Goal: Transaction & Acquisition: Purchase product/service

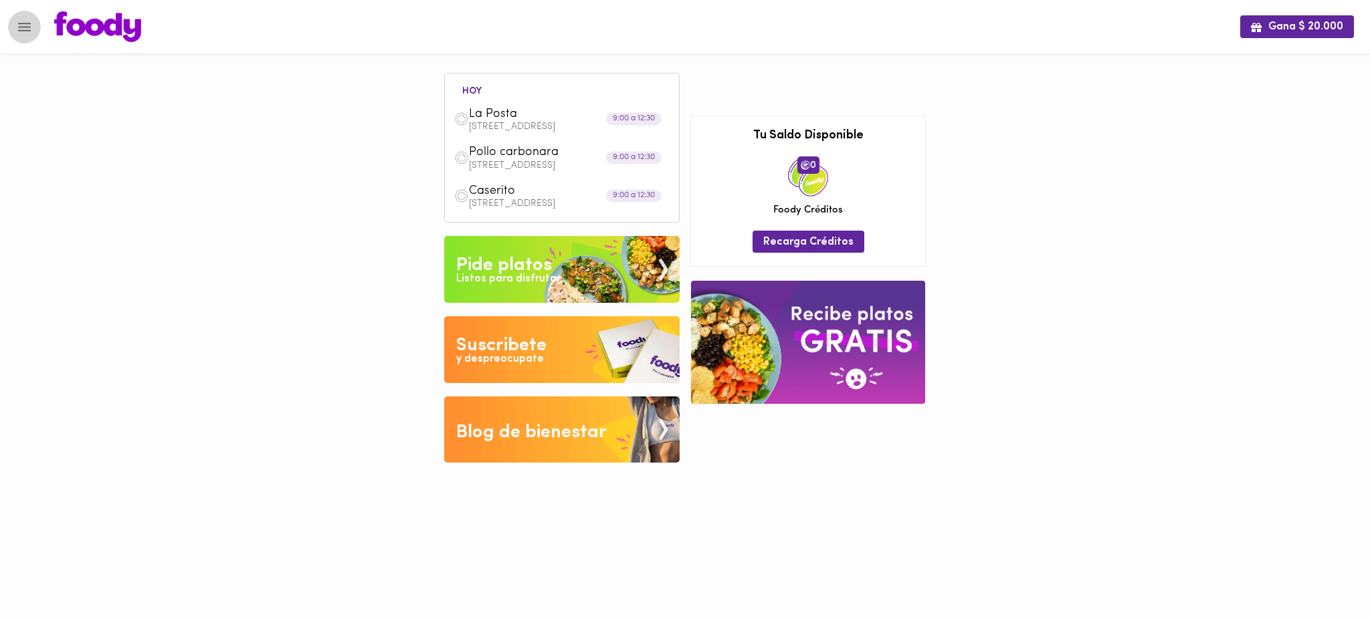
click at [24, 27] on icon "Menu" at bounding box center [24, 27] width 13 height 9
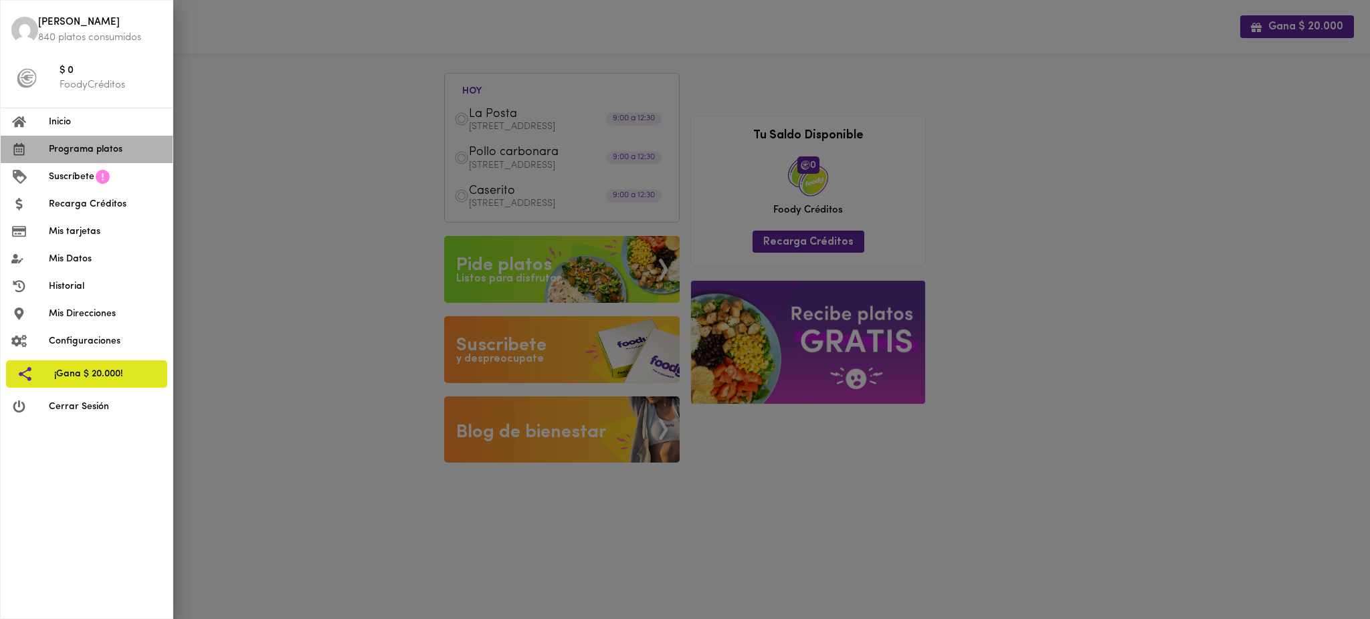
click at [65, 146] on span "Programa platos" at bounding box center [105, 149] width 113 height 14
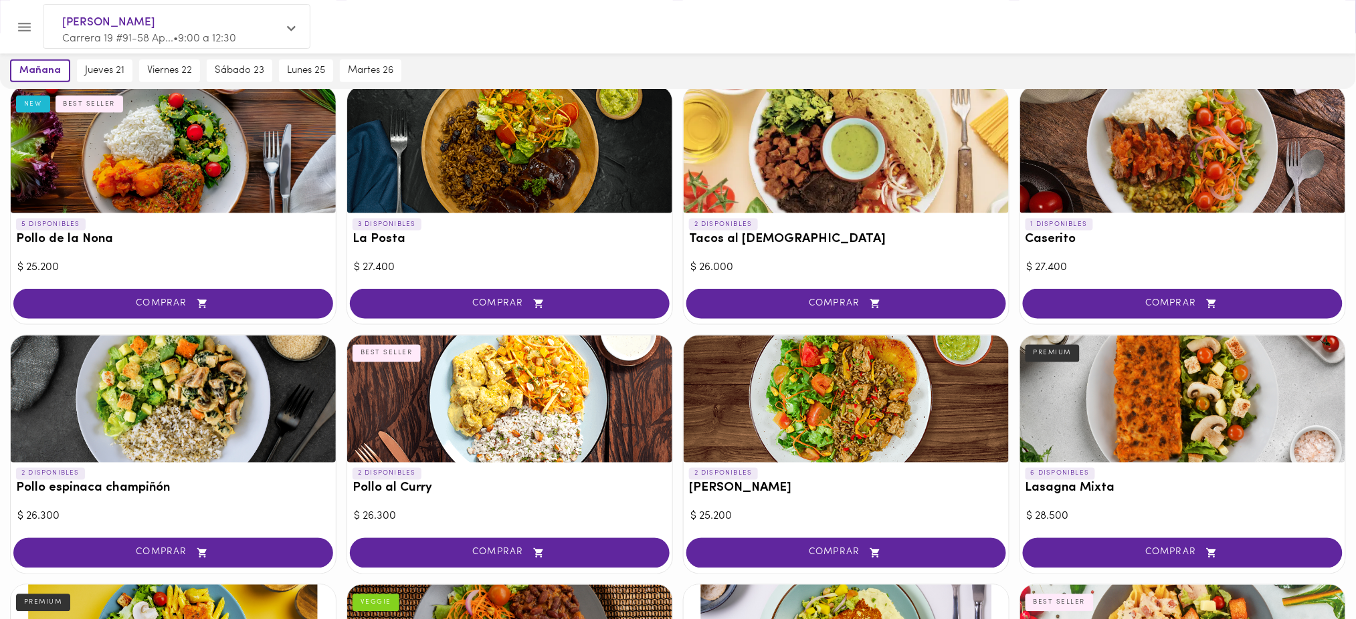
scroll to position [607, 0]
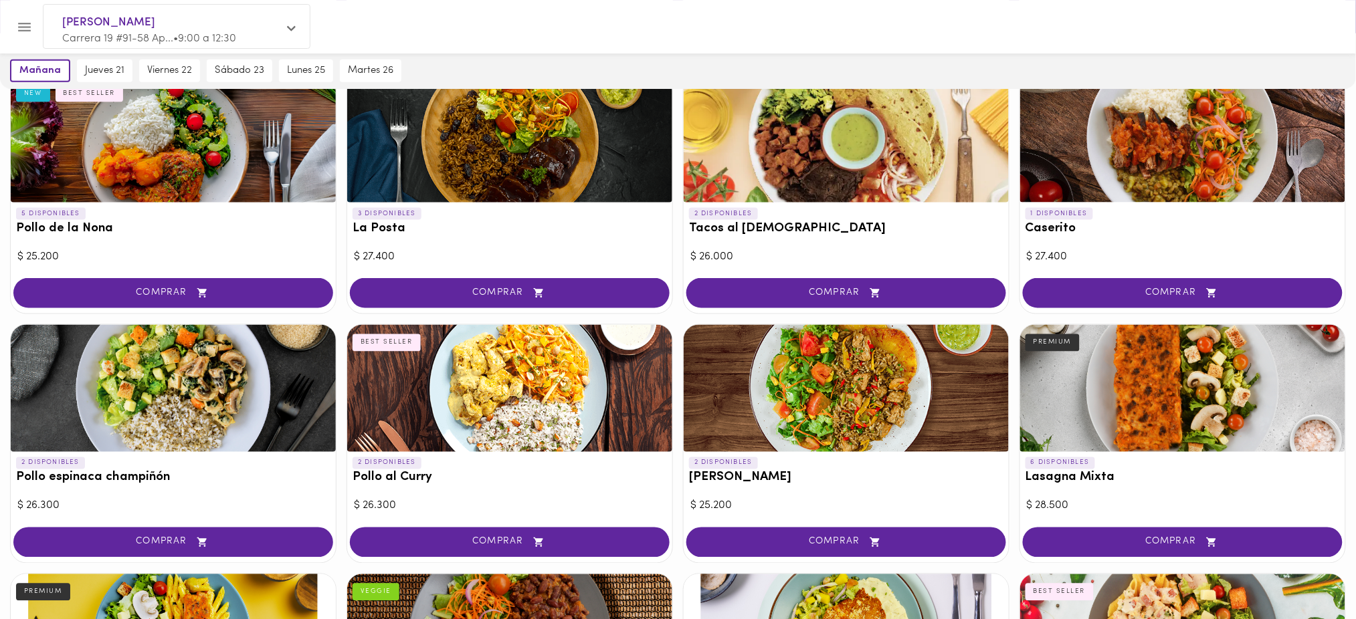
click at [976, 76] on div "[DATE] [DATE] 21 [DATE] 22 [DATE] 23 [DATE] 25 [DATE] 26" at bounding box center [678, 71] width 1356 height 36
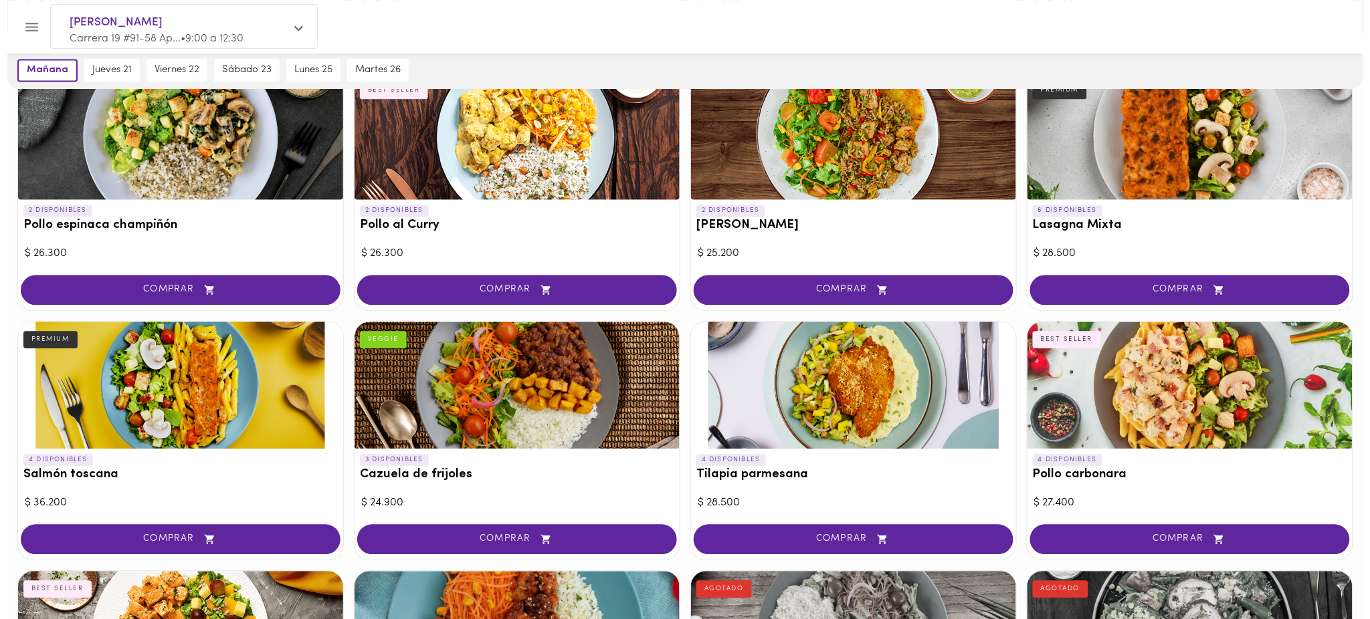
scroll to position [868, 0]
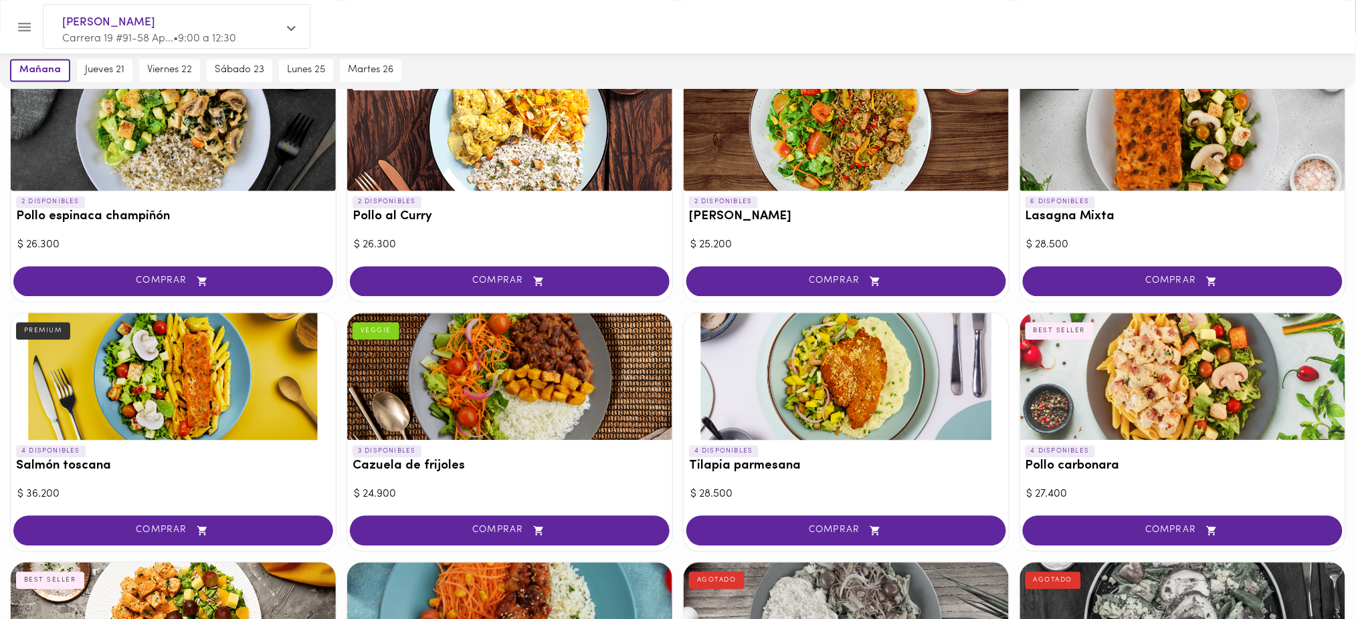
click at [693, 41] on div at bounding box center [690, 26] width 1299 height 31
click at [27, 31] on icon "Menu" at bounding box center [24, 27] width 17 height 17
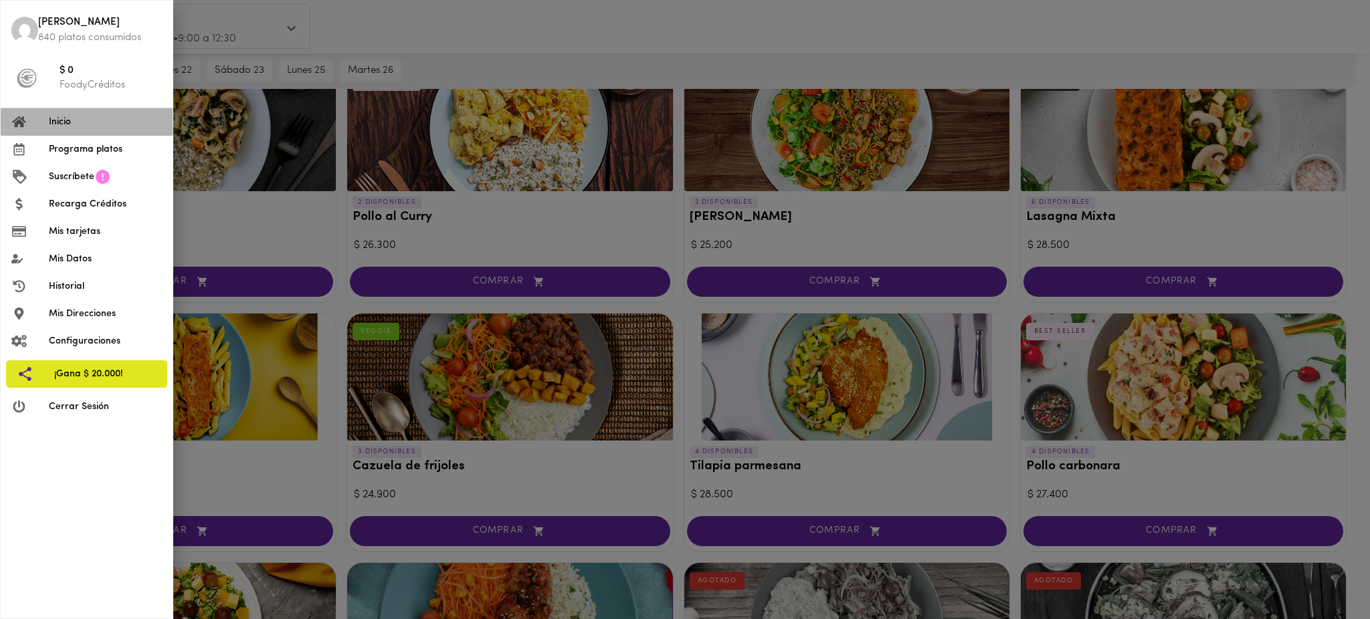
click at [88, 120] on span "Inicio" at bounding box center [105, 122] width 113 height 14
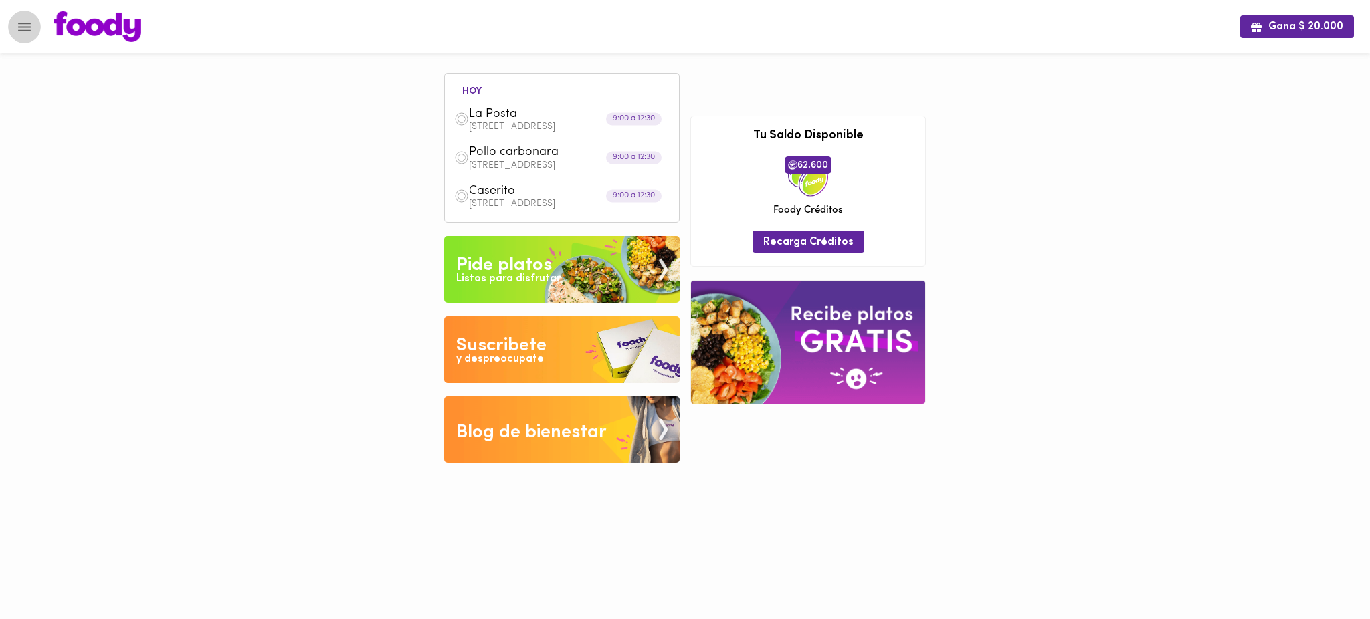
click at [25, 28] on icon "Menu" at bounding box center [24, 27] width 17 height 17
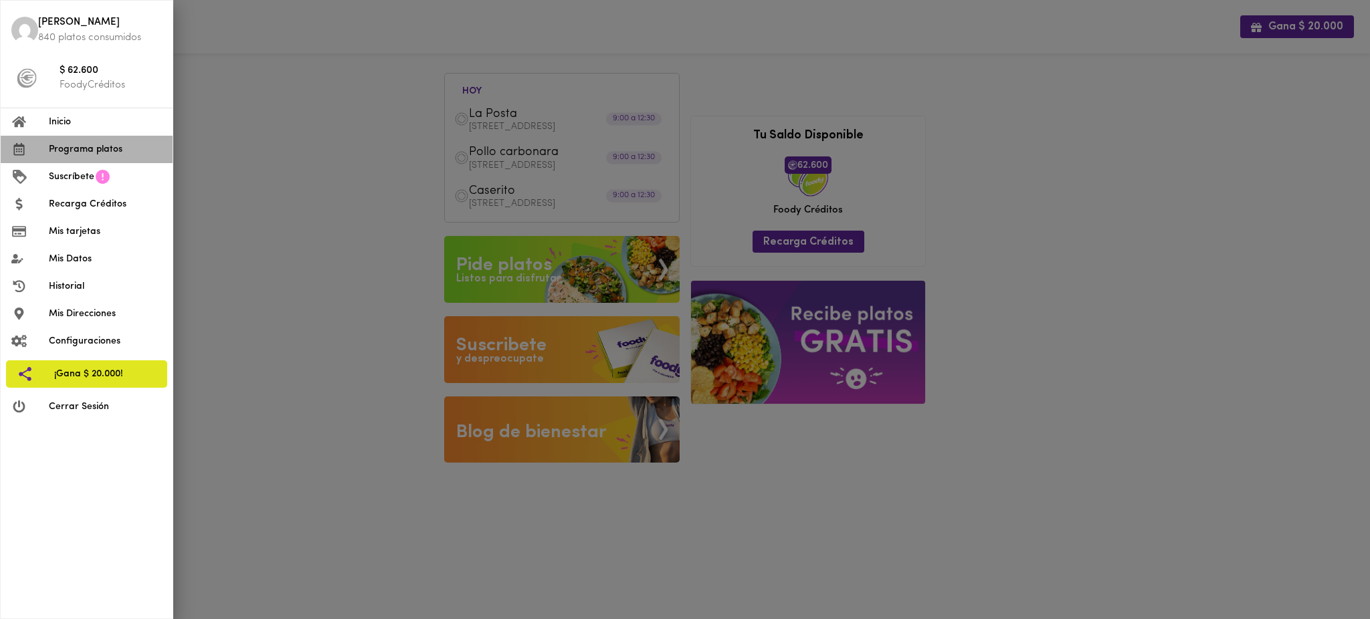
click at [98, 154] on span "Programa platos" at bounding box center [105, 149] width 113 height 14
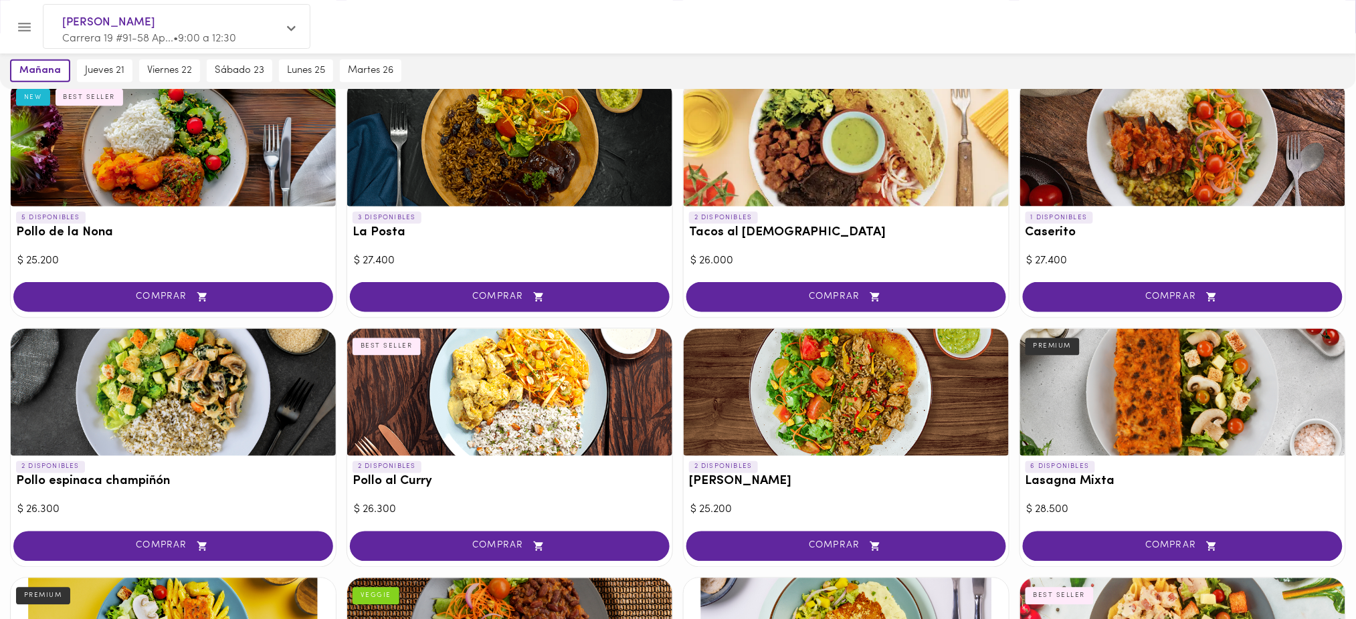
scroll to position [1237, 0]
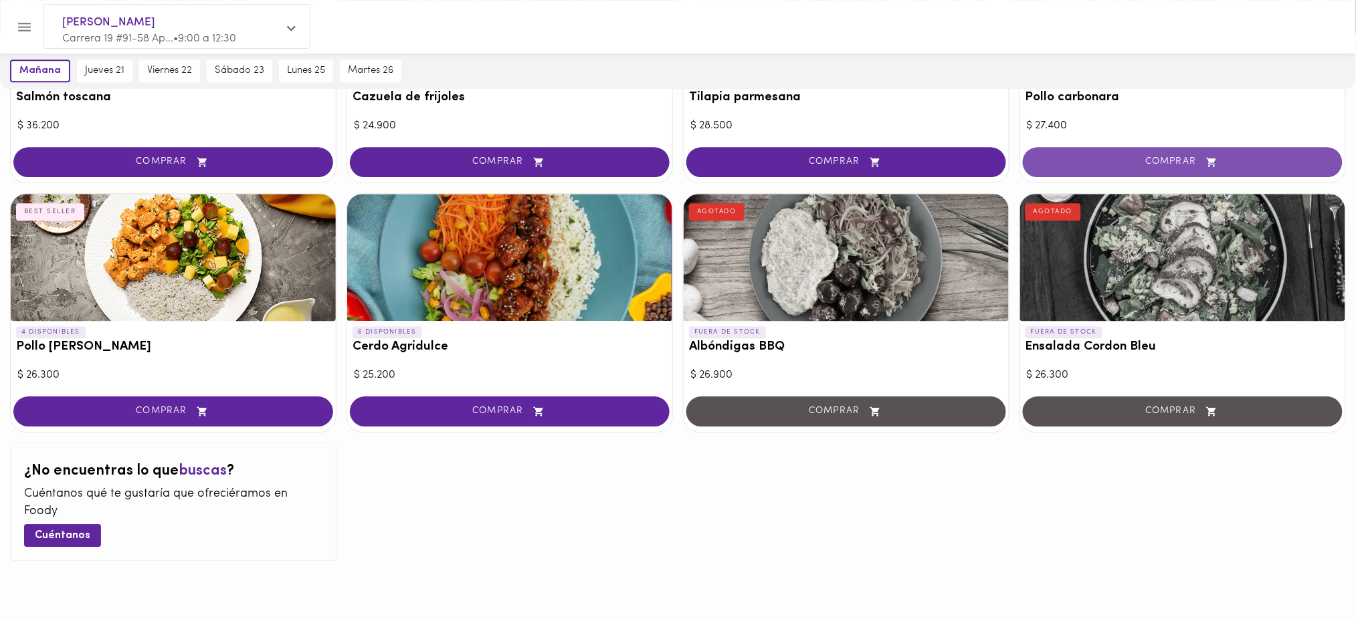
click at [1211, 157] on icon "button" at bounding box center [1211, 162] width 17 height 11
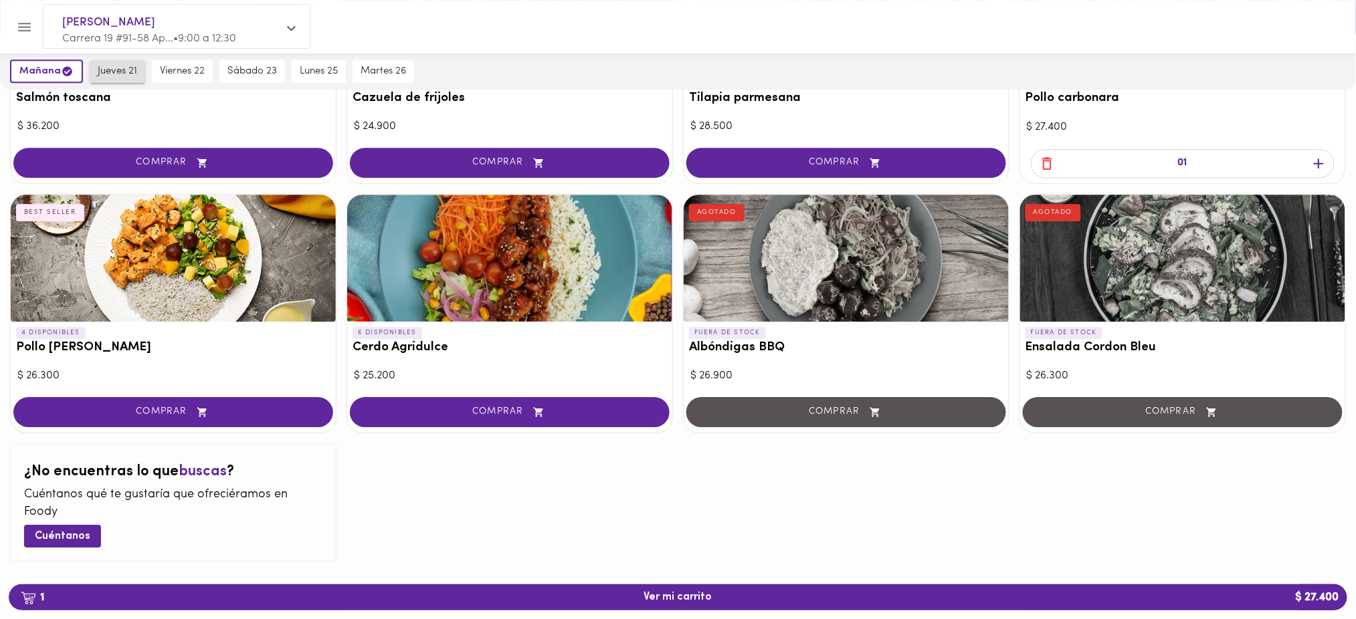
click at [115, 71] on span "jueves 21" at bounding box center [117, 72] width 39 height 12
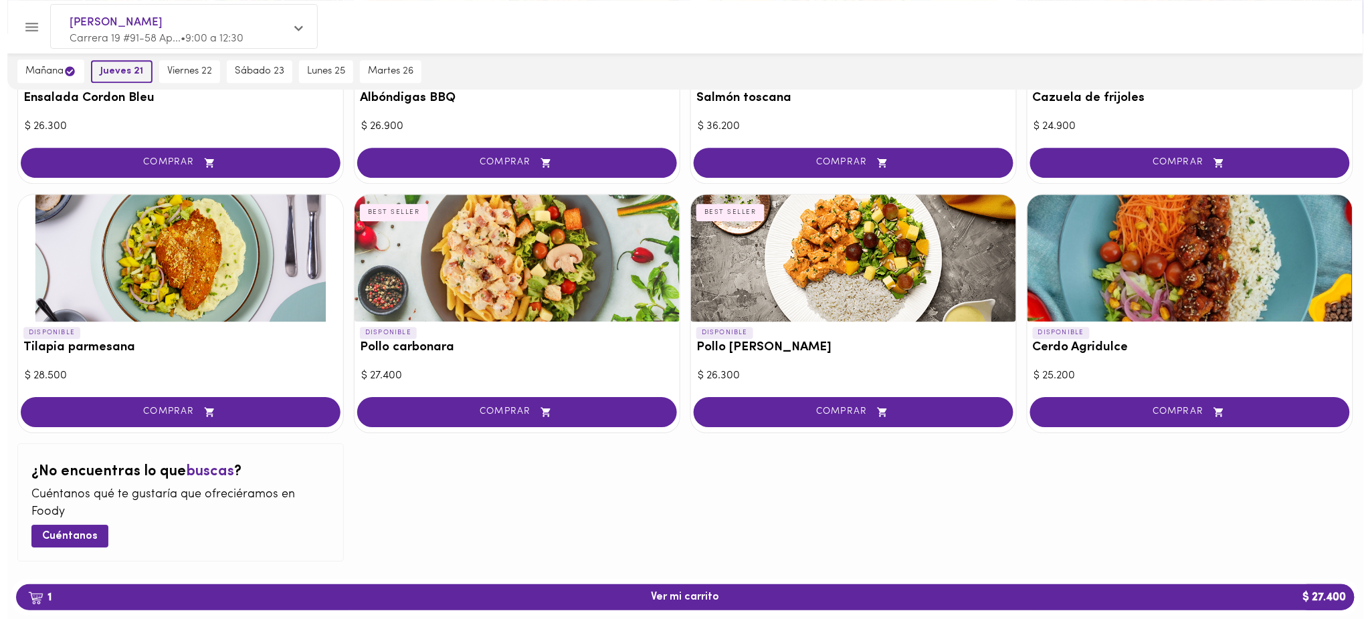
scroll to position [989, 0]
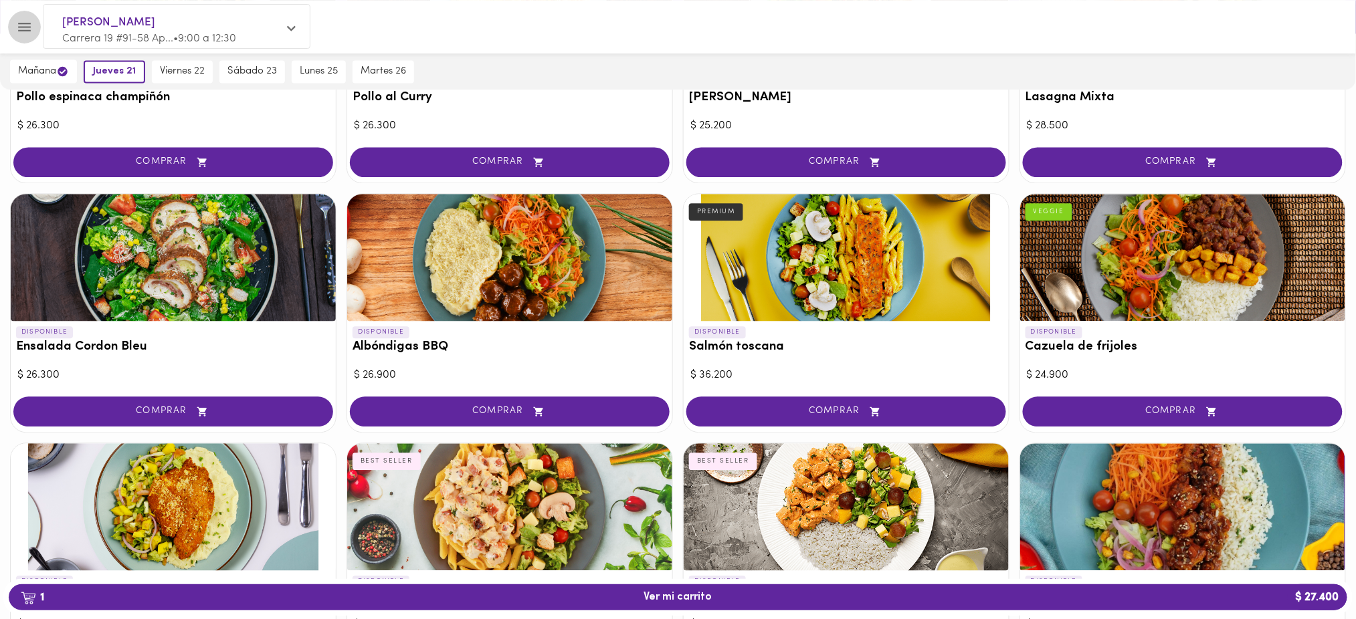
click at [25, 29] on icon "Menu" at bounding box center [24, 27] width 17 height 17
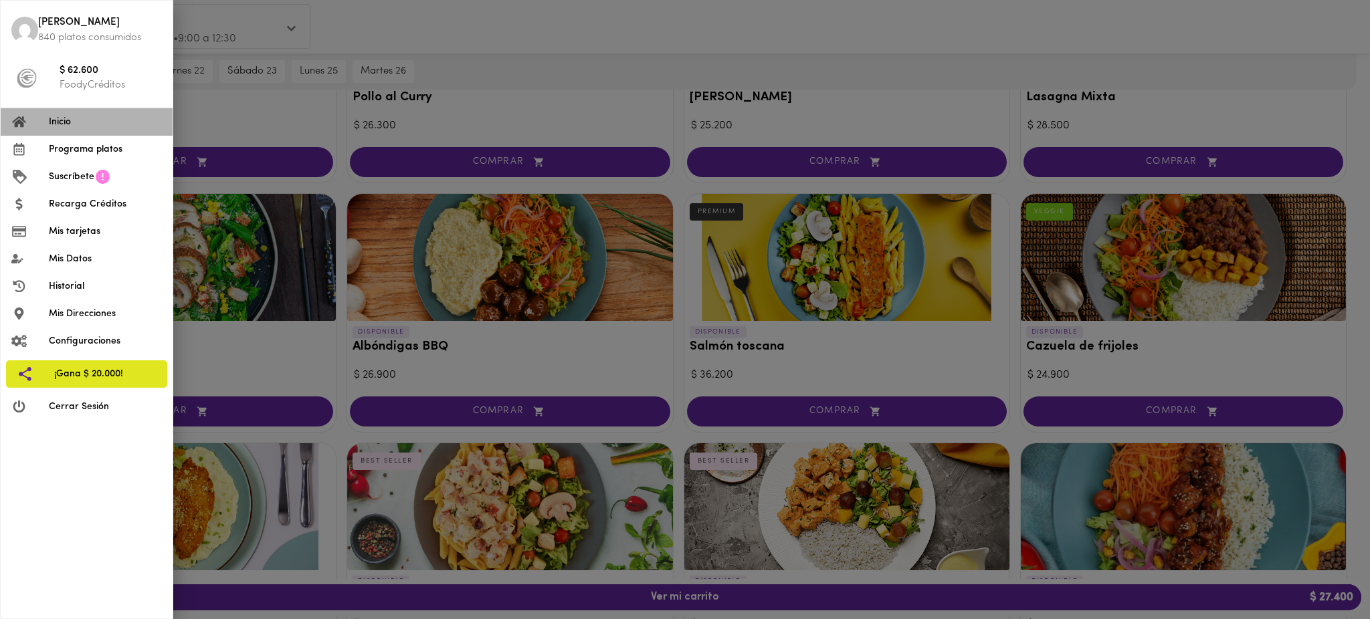
click at [91, 124] on span "Inicio" at bounding box center [105, 122] width 113 height 14
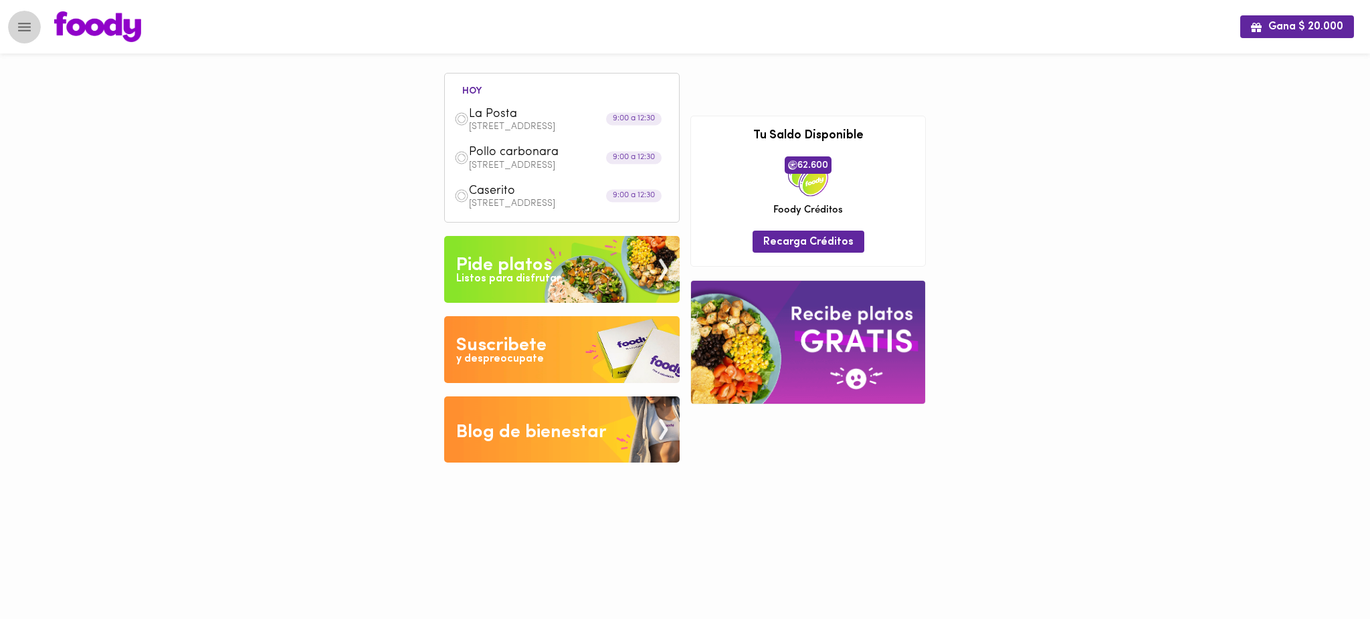
click at [24, 32] on icon "Menu" at bounding box center [24, 27] width 17 height 17
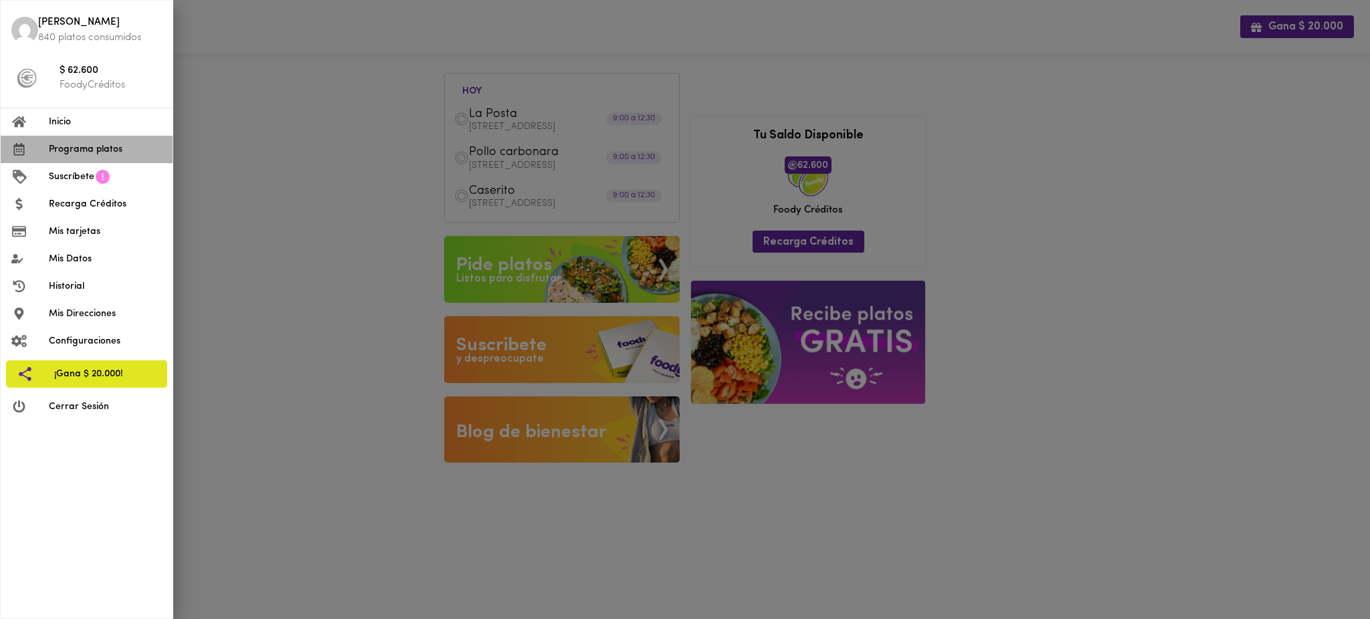
click at [116, 155] on span "Programa platos" at bounding box center [105, 149] width 113 height 14
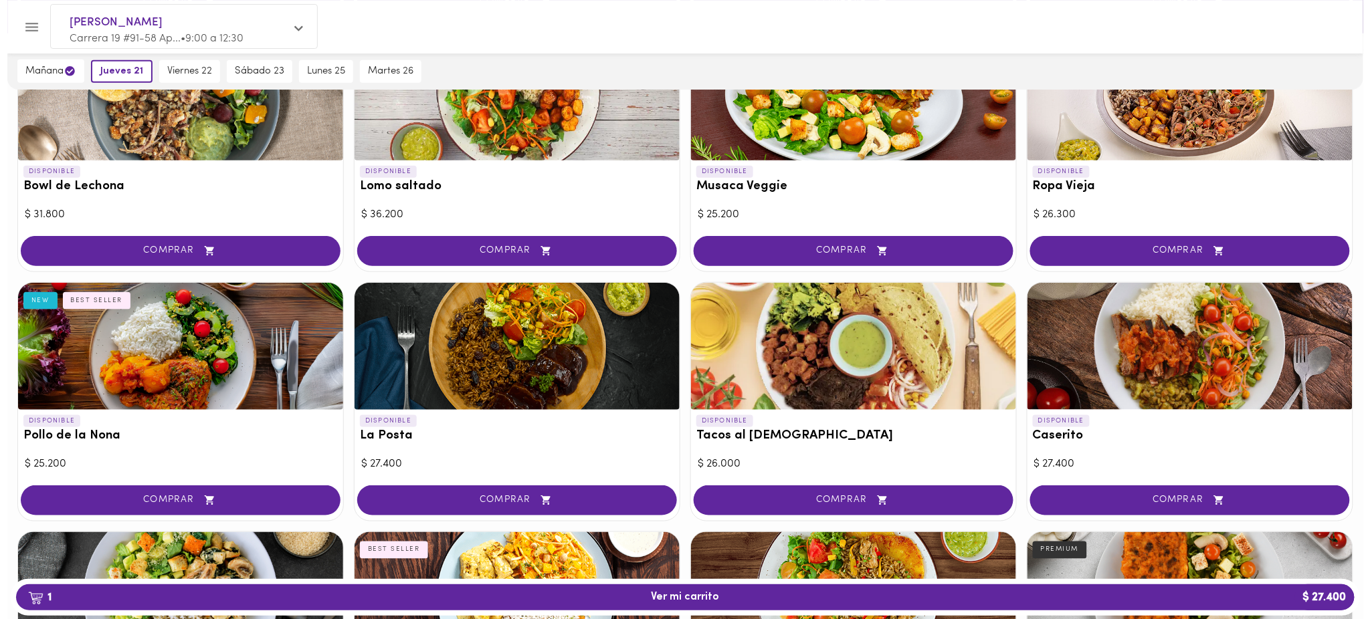
scroll to position [428, 0]
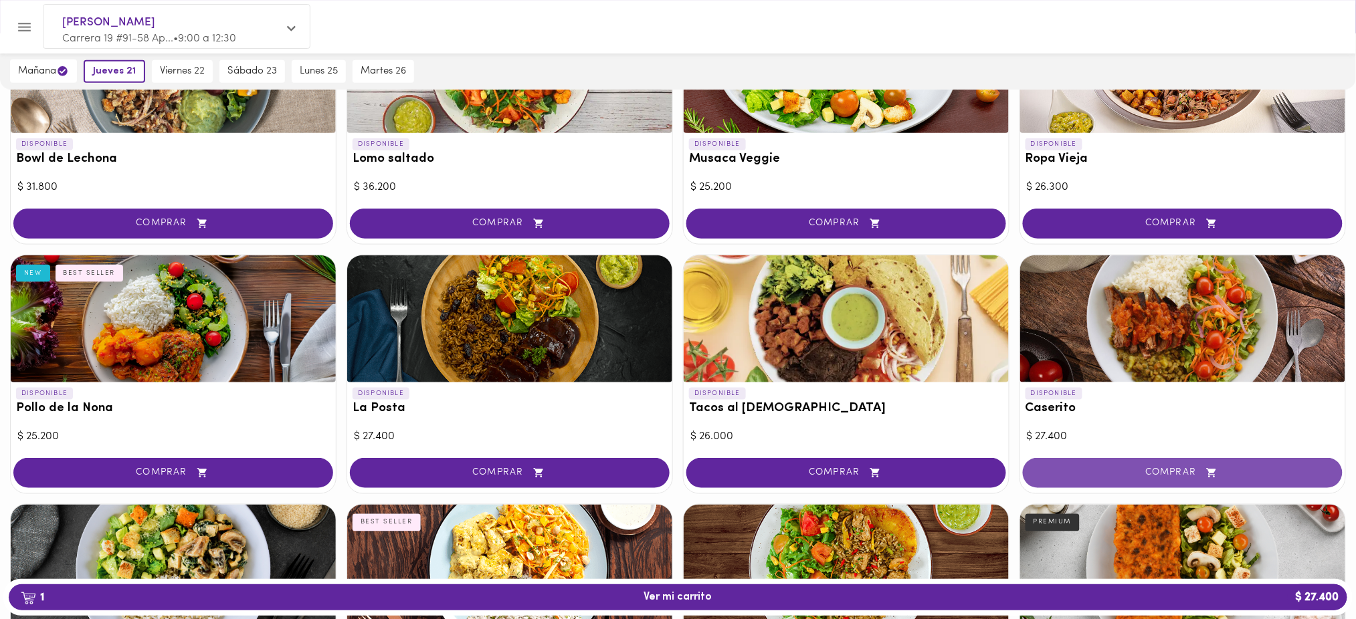
click at [1184, 474] on span "COMPRAR" at bounding box center [1182, 473] width 286 height 11
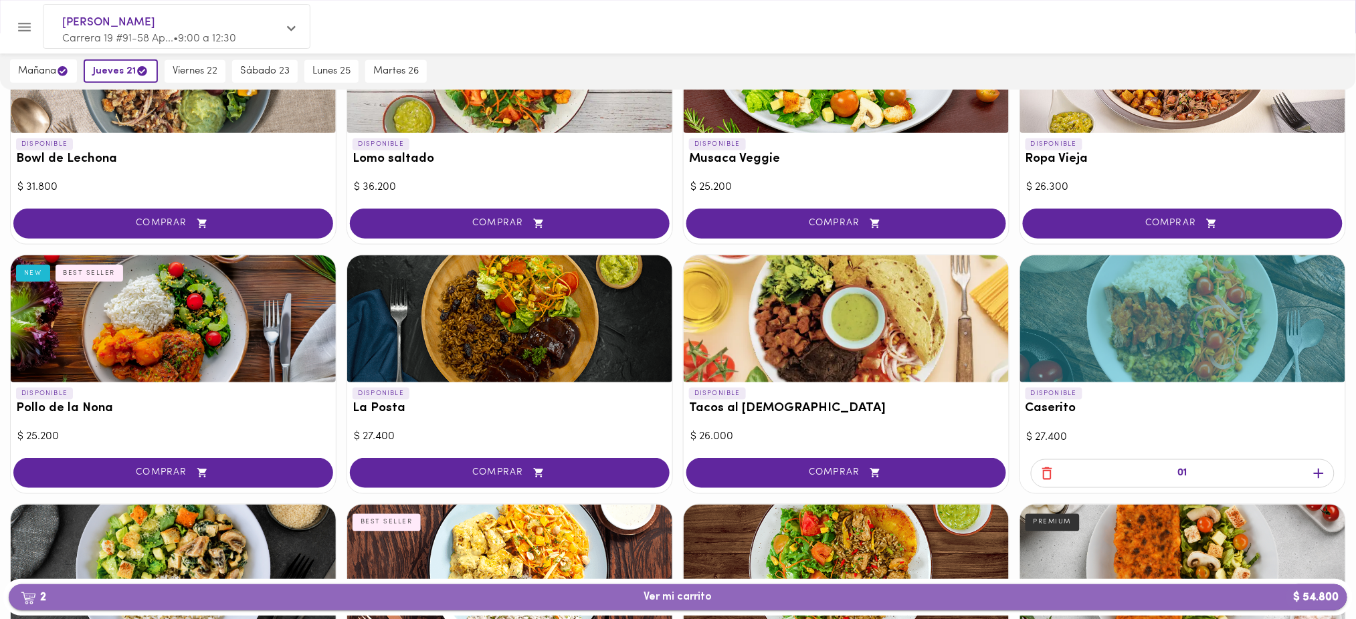
click at [955, 599] on span "2 Ver mi carrito $ 54.800" at bounding box center [677, 597] width 1317 height 13
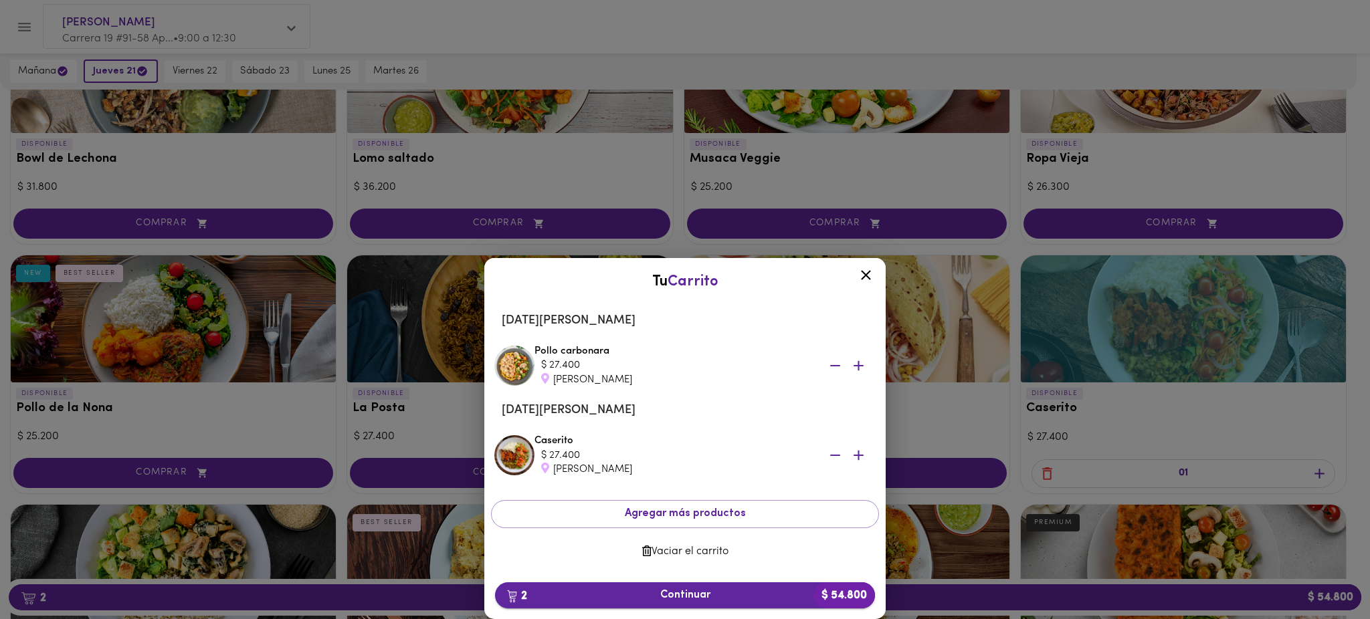
click at [688, 599] on span "2 Continuar $ 54.800" at bounding box center [685, 595] width 359 height 13
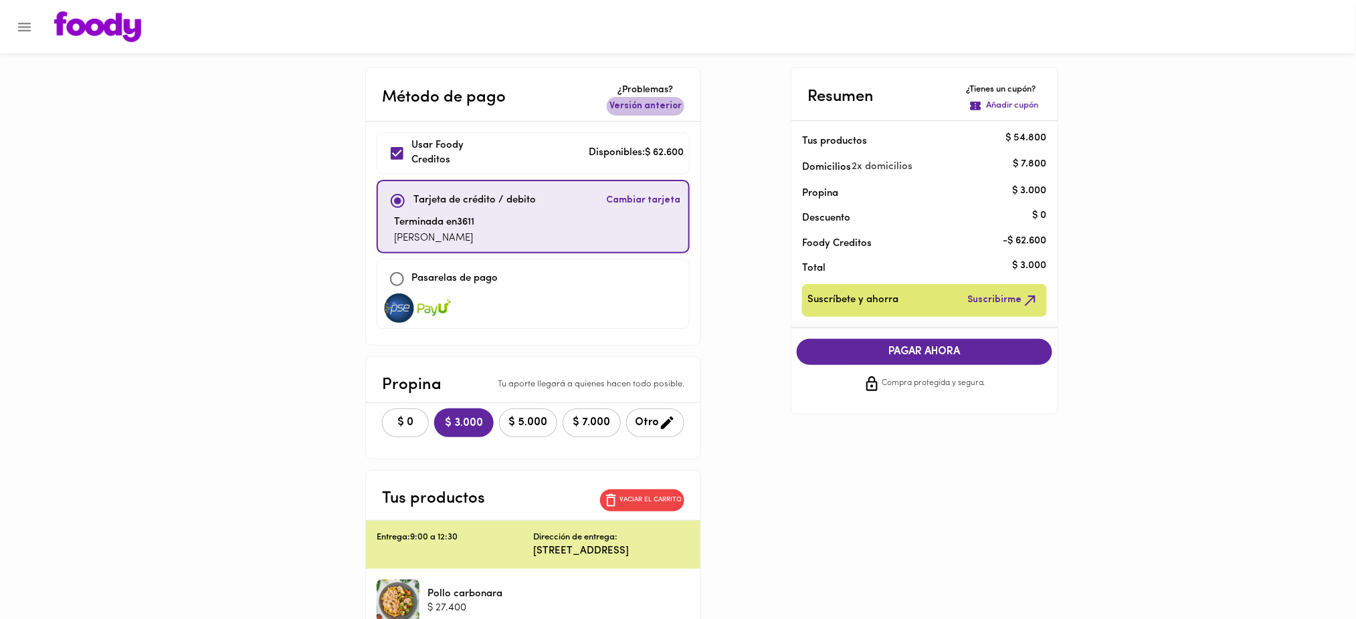
click at [659, 106] on span "Versión anterior" at bounding box center [645, 106] width 72 height 13
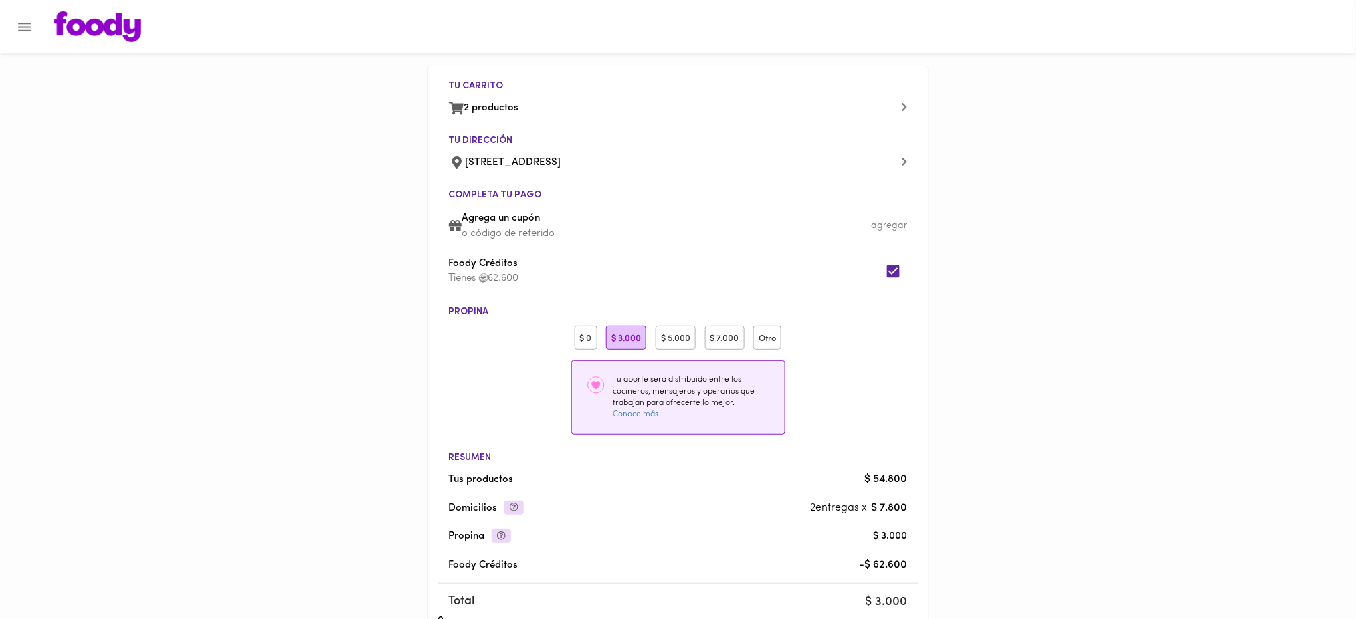
click at [580, 332] on div "$ 0" at bounding box center [586, 338] width 23 height 25
click at [893, 273] on input "checkbox" at bounding box center [893, 271] width 29 height 29
checkbox input "true"
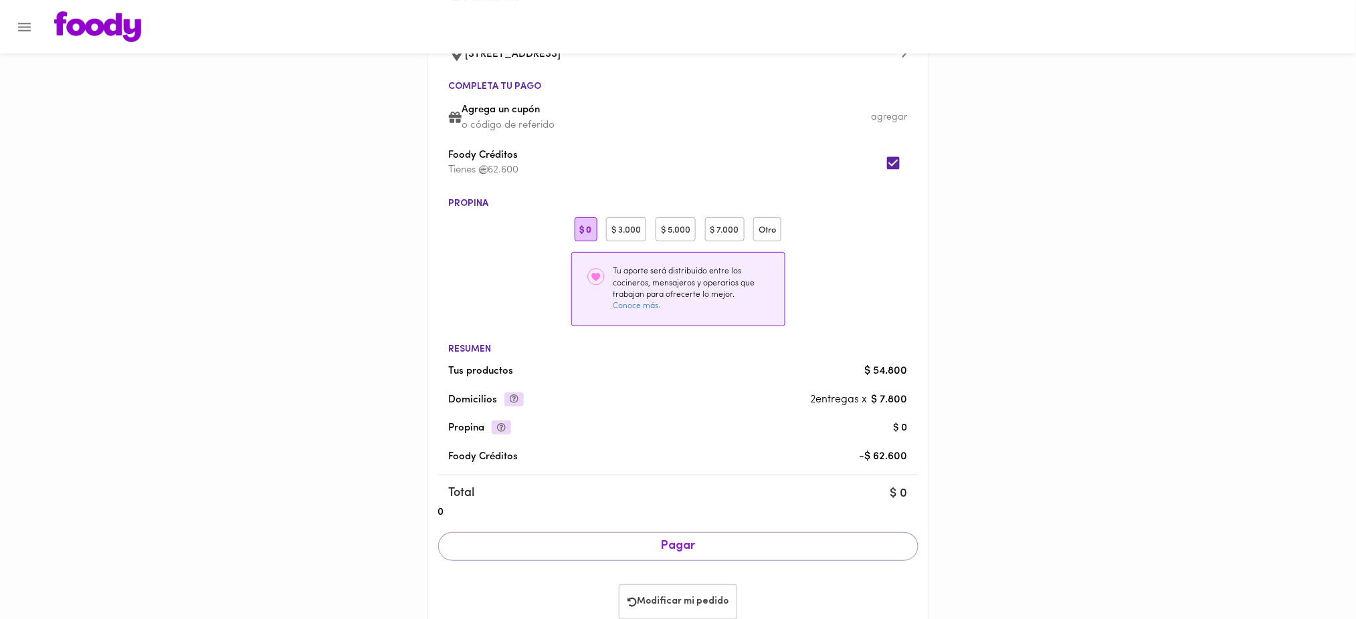
scroll to position [146, 0]
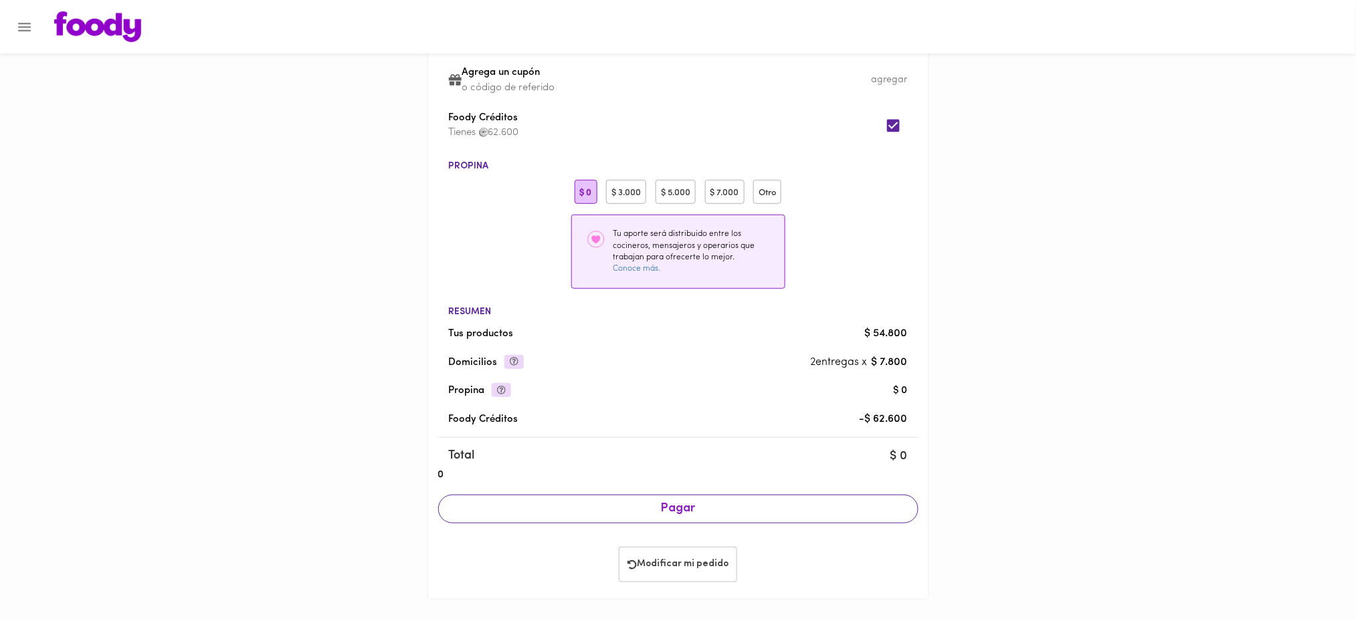
click at [706, 510] on span "Pagar" at bounding box center [677, 509] width 457 height 15
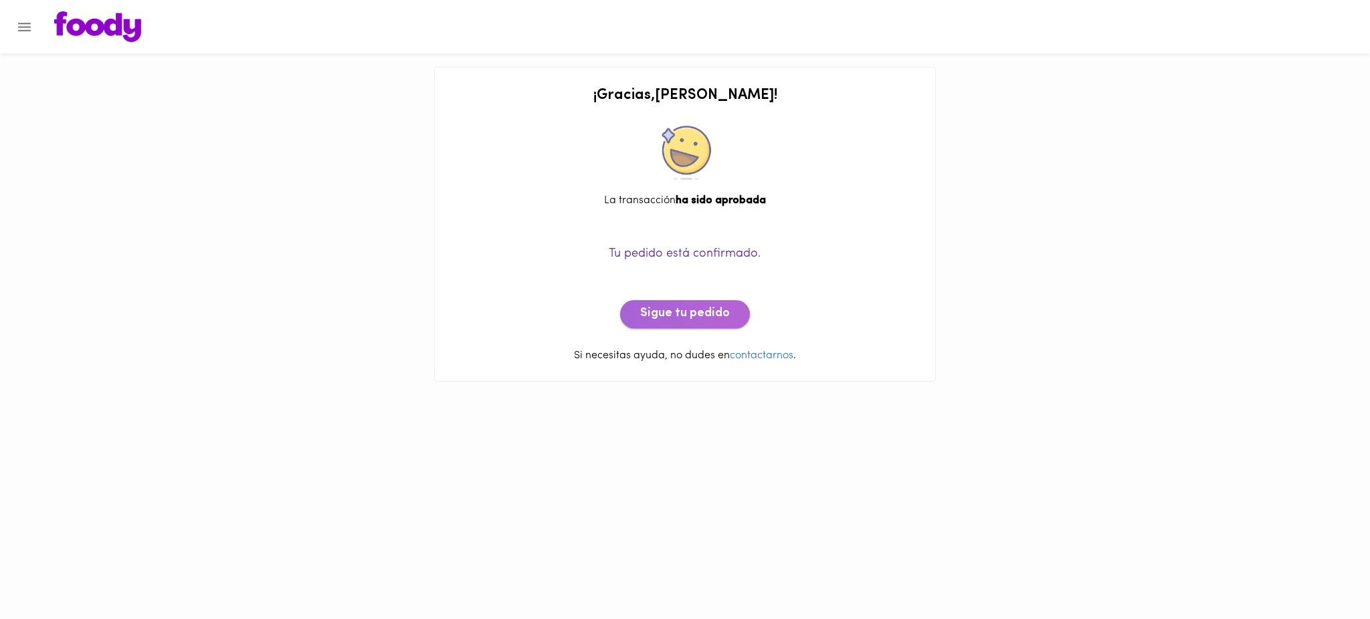
click at [692, 322] on span "Sigue tu pedido" at bounding box center [685, 314] width 90 height 15
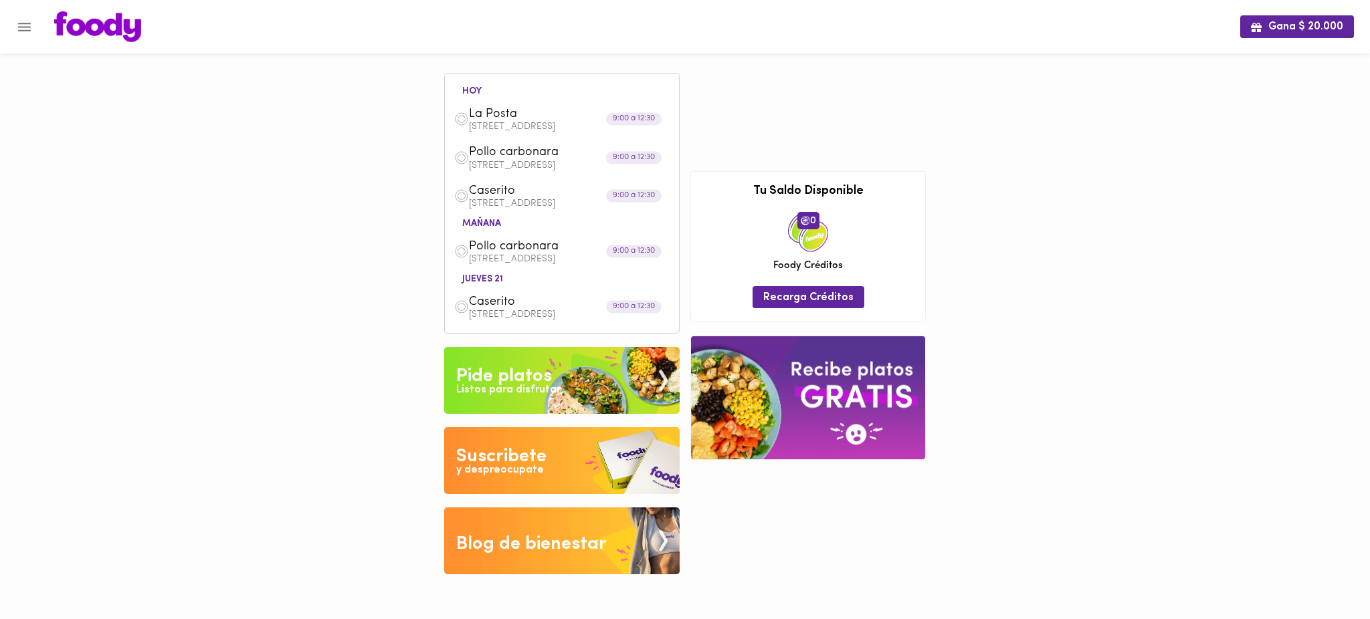
click at [223, 139] on div "Gana $ 20.000 [DATE] La Posta Carrera 19 #91-58 Apto.601 9:00 a 12:30 Pollo car…" at bounding box center [685, 297] width 1370 height 595
